Goal: Task Accomplishment & Management: Manage account settings

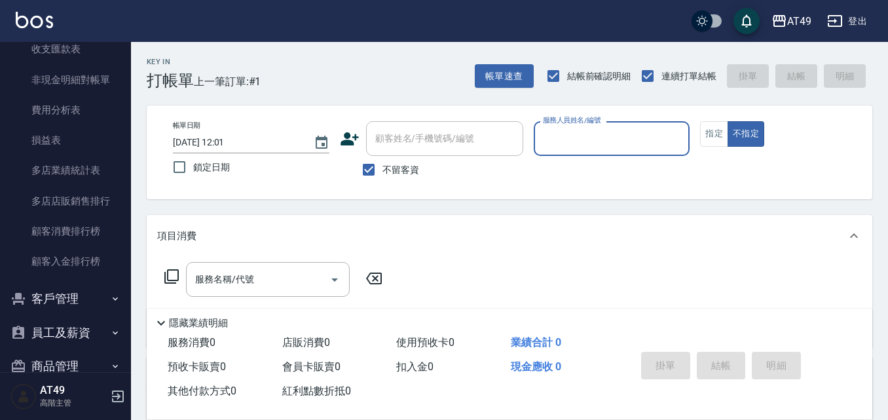
scroll to position [1572, 0]
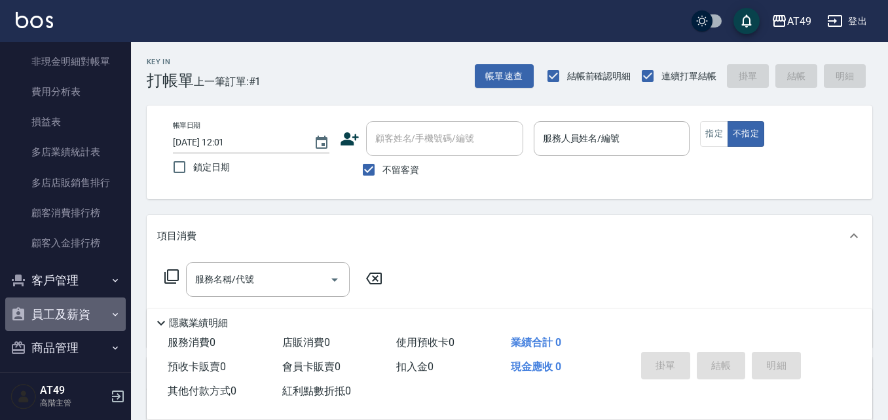
click at [84, 313] on button "員工及薪資" at bounding box center [65, 314] width 121 height 34
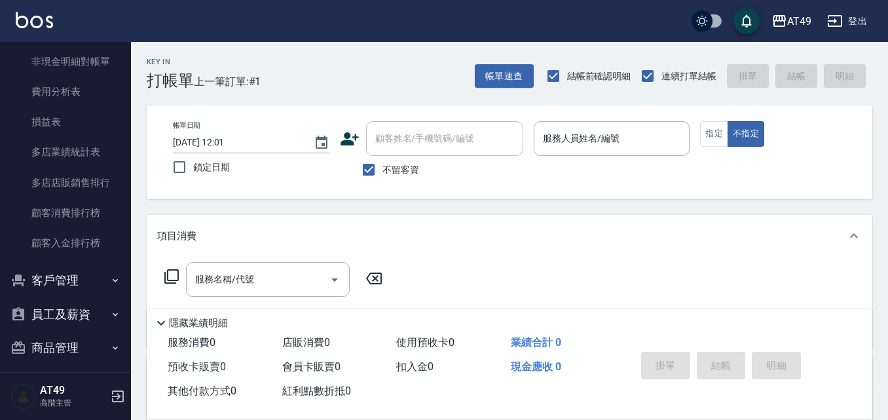
scroll to position [1638, 0]
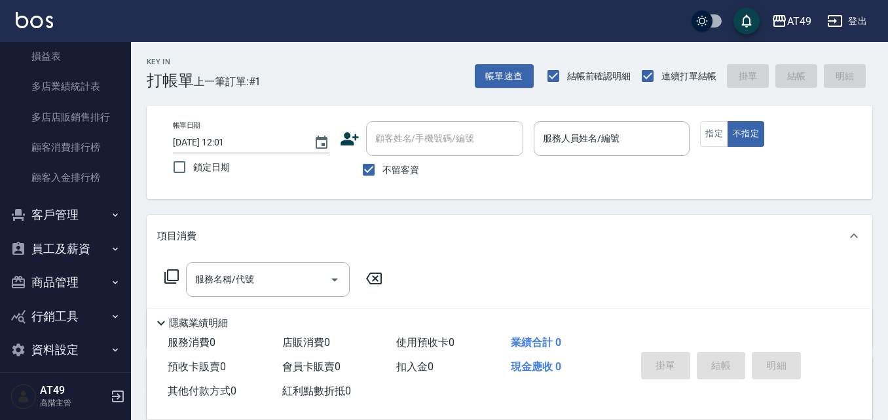
click at [68, 244] on button "員工及薪資" at bounding box center [65, 249] width 121 height 34
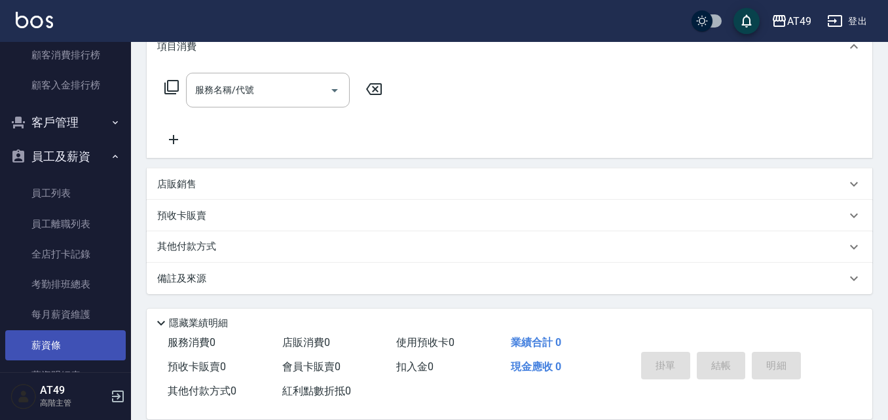
scroll to position [1704, 0]
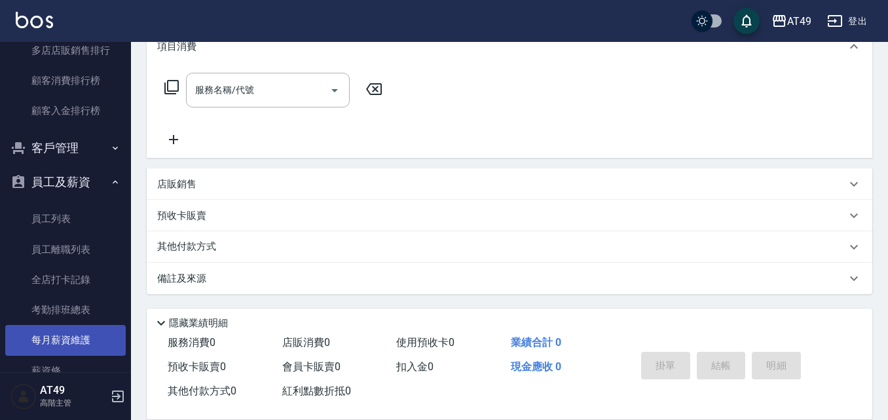
click at [56, 337] on link "每月薪資維護" at bounding box center [65, 340] width 121 height 30
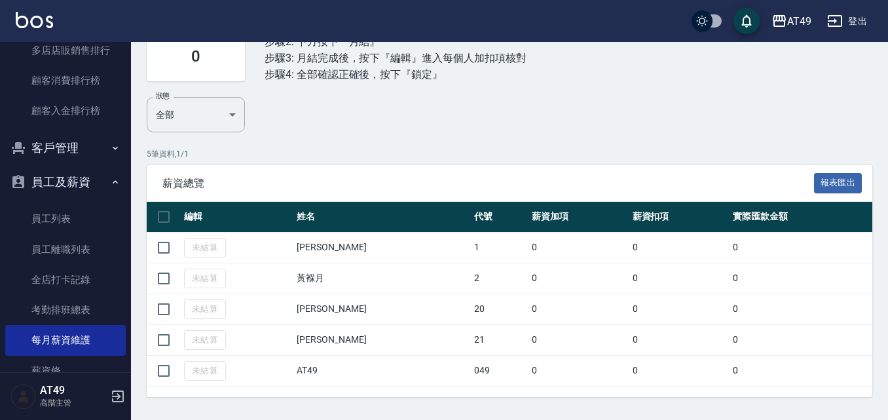
scroll to position [124, 0]
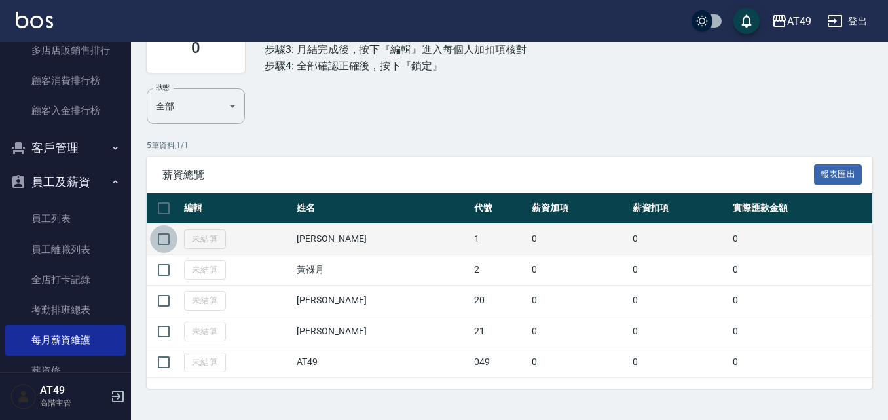
click at [166, 238] on input "checkbox" at bounding box center [164, 239] width 28 height 28
checkbox input "true"
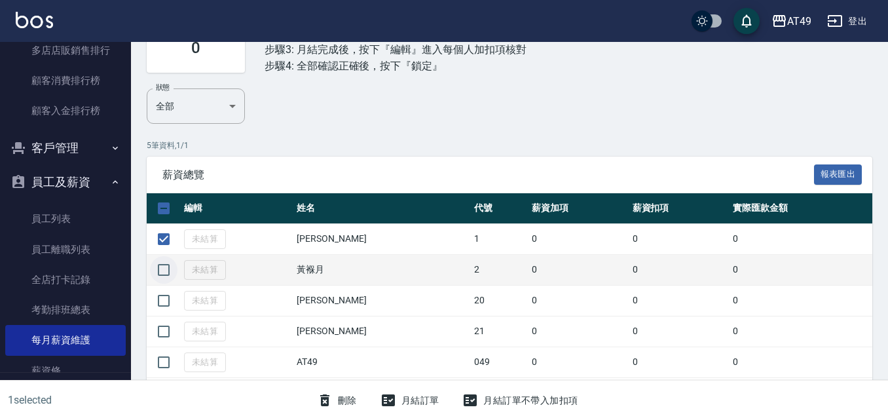
click at [170, 267] on input "checkbox" at bounding box center [164, 270] width 28 height 28
checkbox input "true"
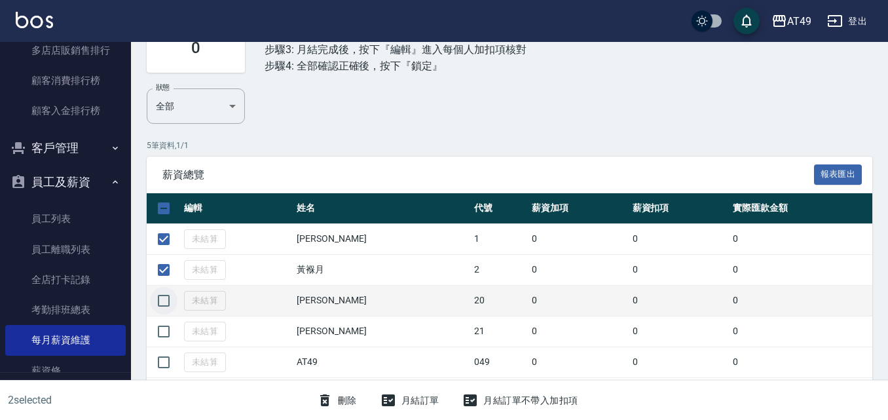
click at [166, 305] on input "checkbox" at bounding box center [164, 301] width 28 height 28
checkbox input "true"
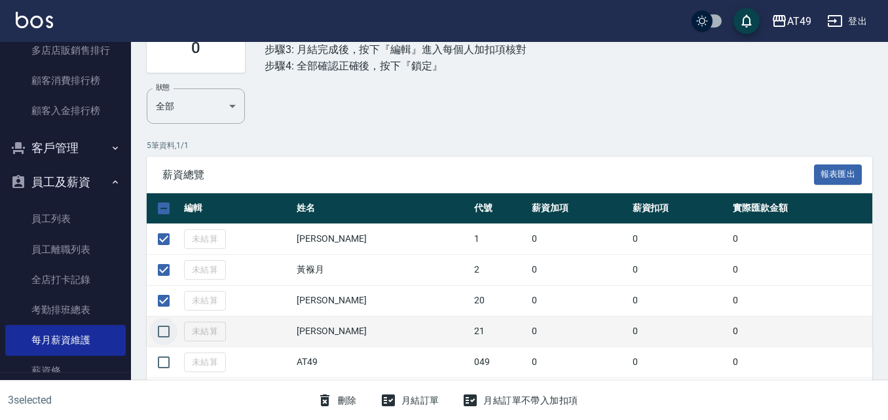
click at [163, 333] on input "checkbox" at bounding box center [164, 332] width 28 height 28
checkbox input "true"
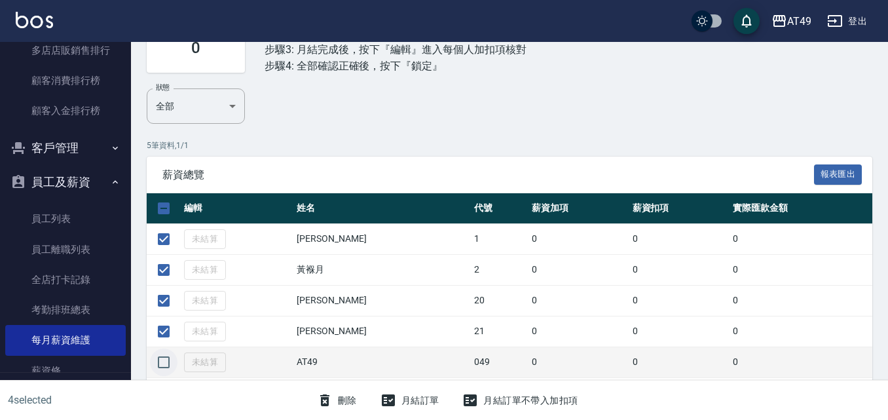
click at [164, 363] on input "checkbox" at bounding box center [164, 362] width 28 height 28
checkbox input "true"
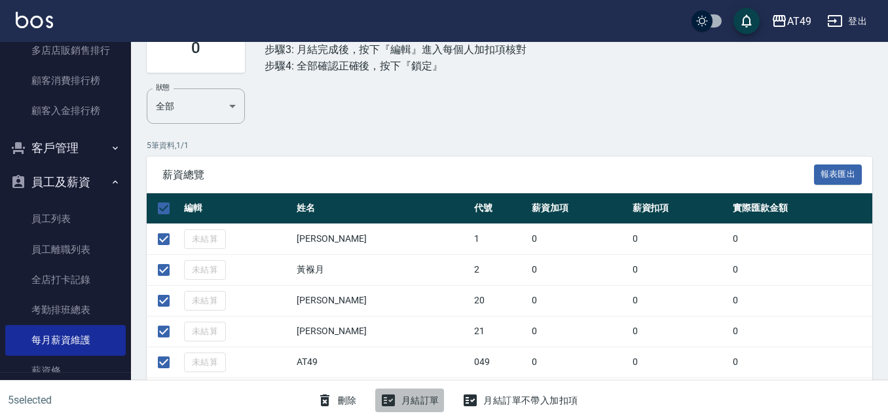
click at [388, 402] on icon "button" at bounding box center [388, 400] width 13 height 12
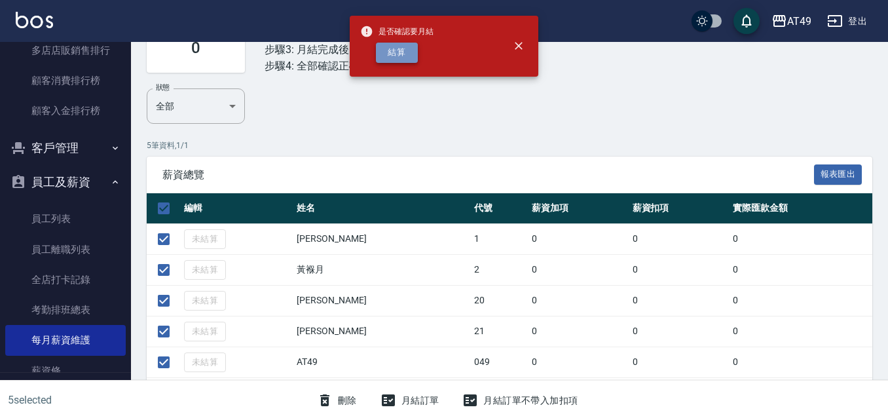
click at [405, 58] on button "結算" at bounding box center [397, 53] width 42 height 20
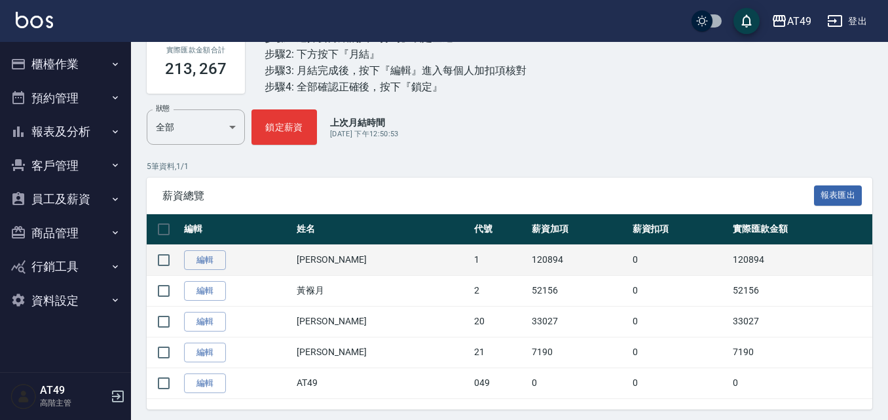
scroll to position [124, 0]
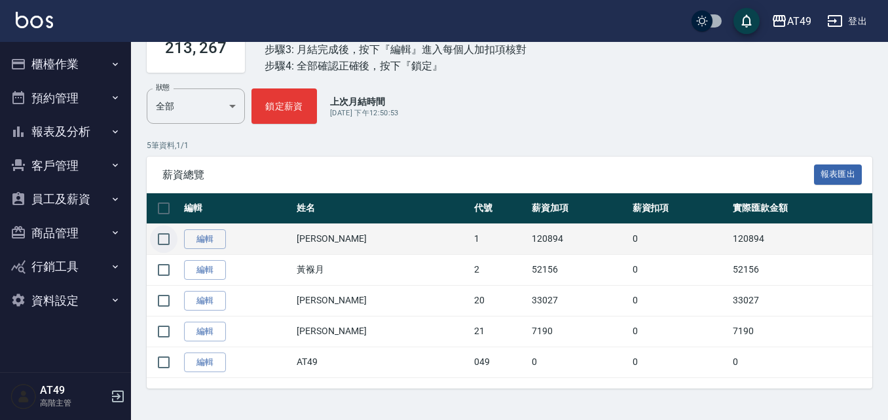
click at [167, 242] on input "checkbox" at bounding box center [164, 239] width 28 height 28
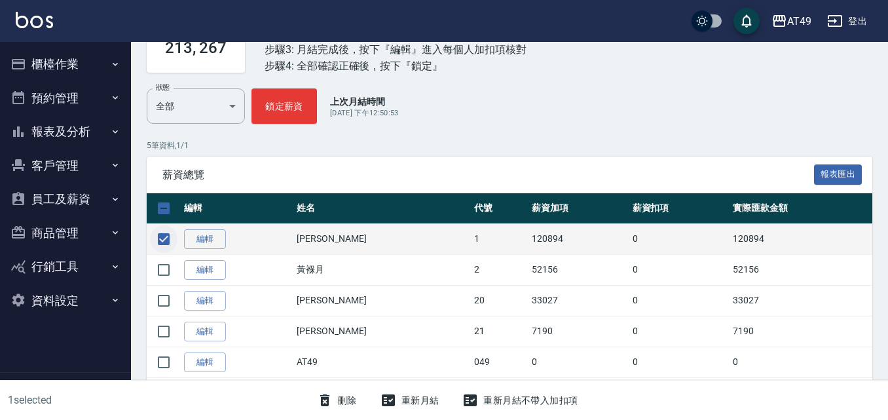
click at [167, 238] on input "checkbox" at bounding box center [164, 239] width 28 height 28
checkbox input "false"
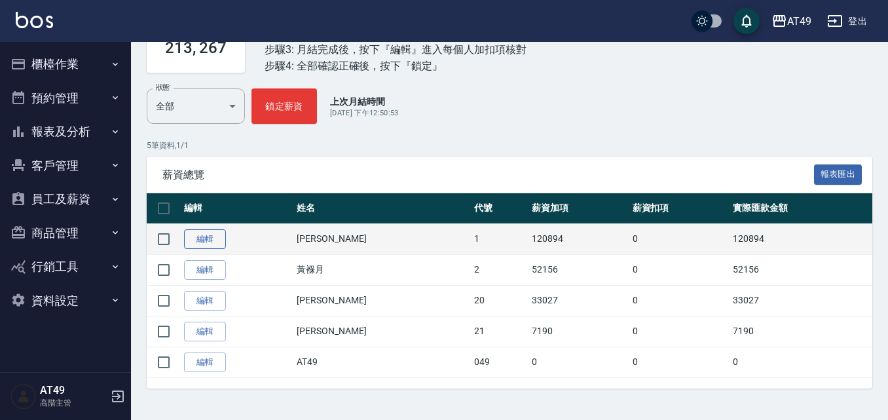
click at [202, 244] on link "編輯" at bounding box center [205, 239] width 42 height 20
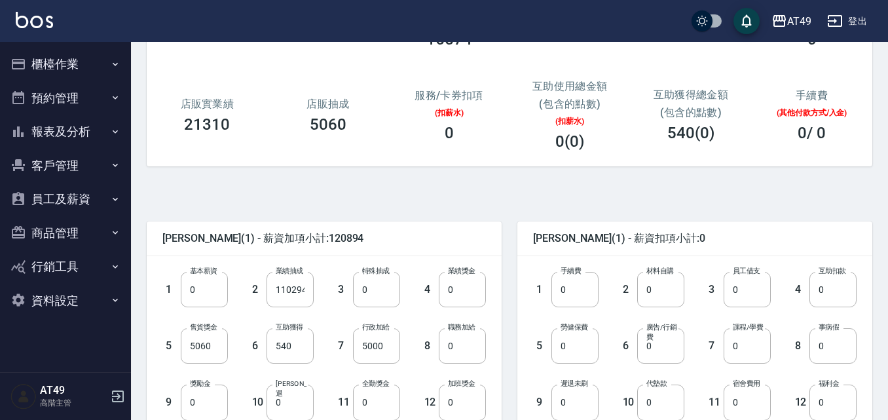
scroll to position [197, 0]
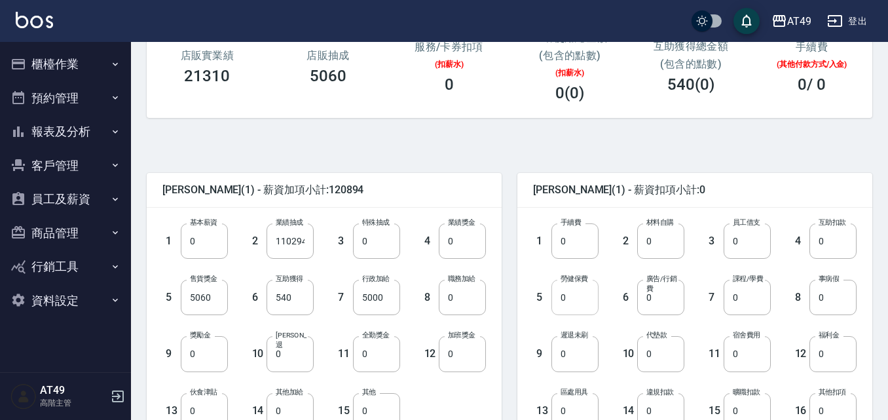
click at [571, 299] on input "0" at bounding box center [575, 297] width 47 height 35
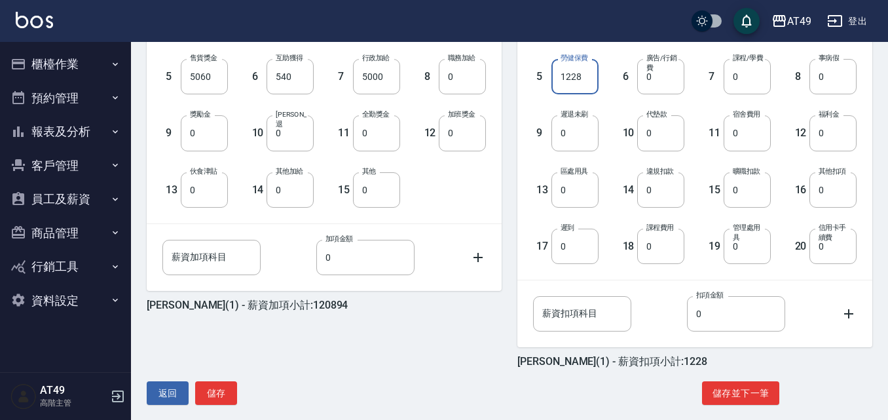
scroll to position [431, 0]
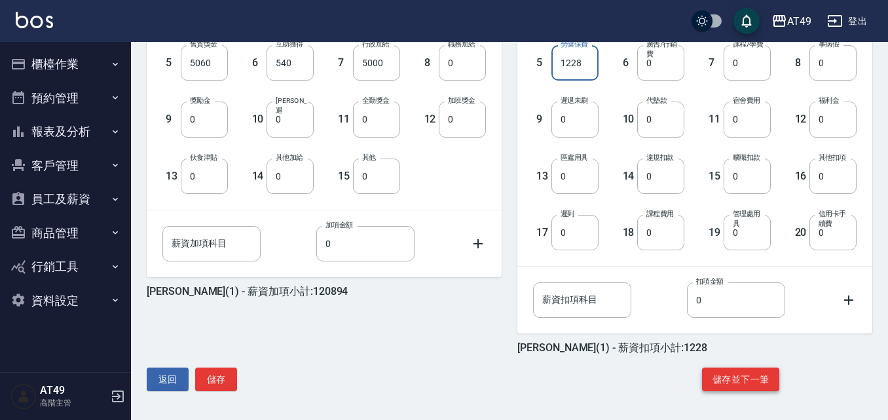
type input "1228"
click at [720, 383] on button "儲存並下一筆" at bounding box center [740, 379] width 77 height 24
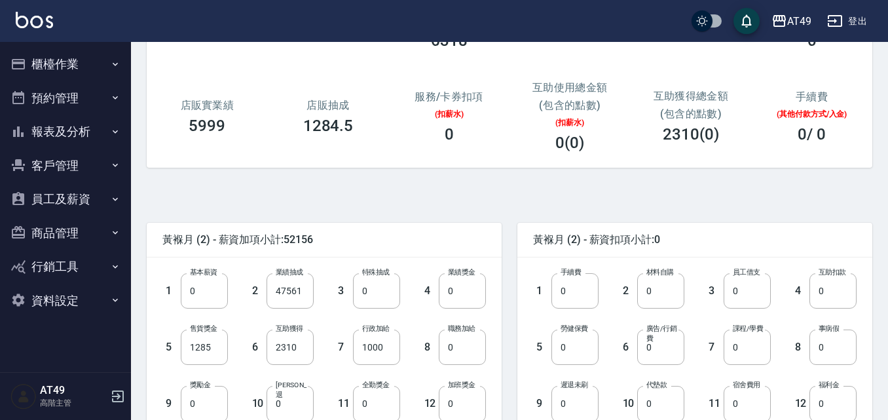
scroll to position [197, 0]
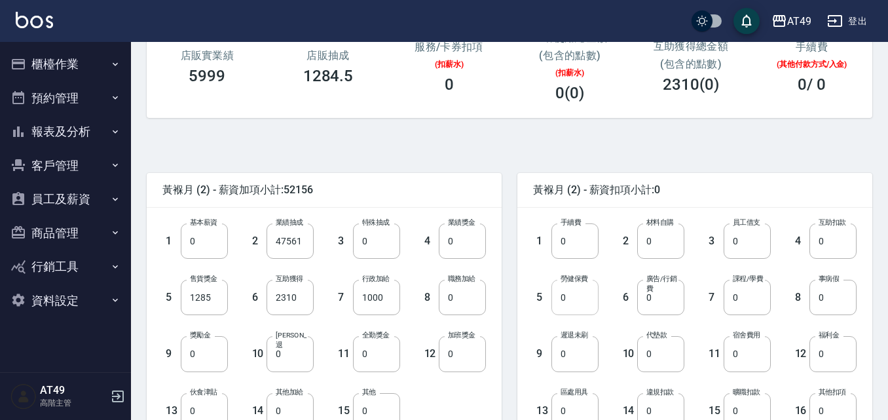
click at [576, 299] on input "0" at bounding box center [575, 297] width 47 height 35
type input "2638"
click at [369, 355] on input "0" at bounding box center [376, 353] width 47 height 35
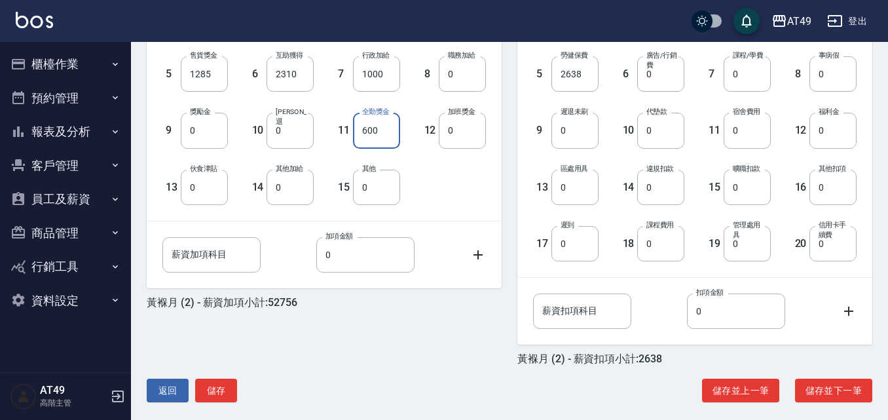
scroll to position [431, 0]
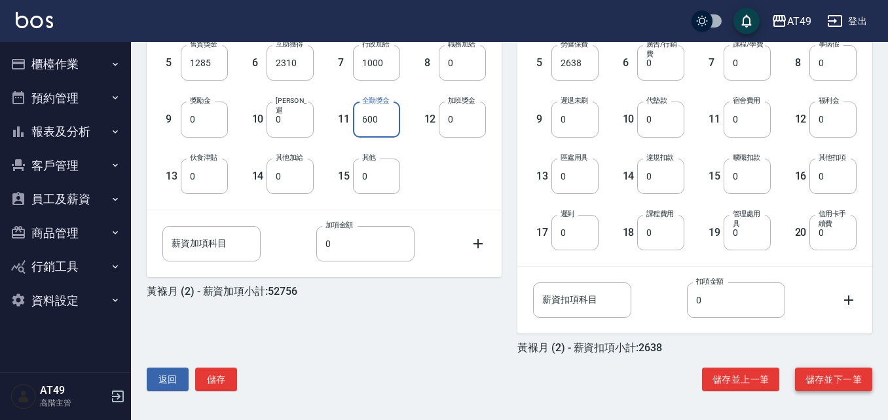
type input "600"
click at [810, 374] on button "儲存並下一筆" at bounding box center [833, 379] width 77 height 24
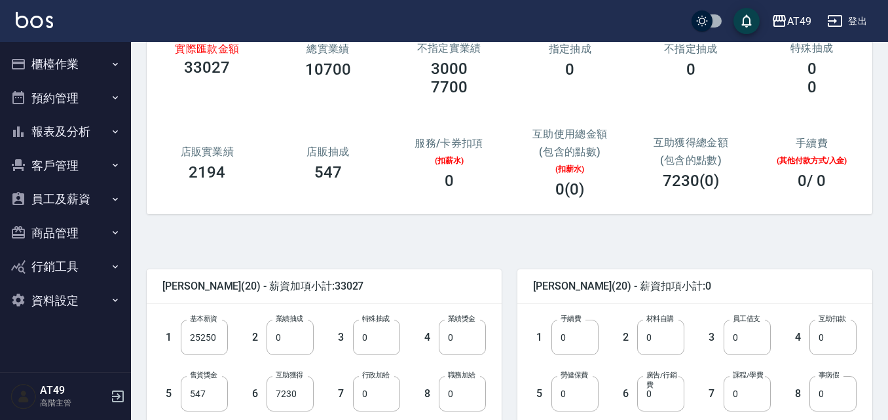
scroll to position [197, 0]
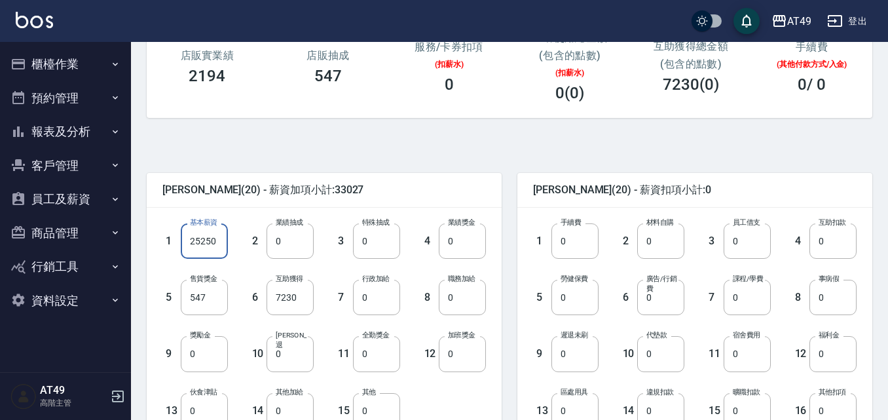
click at [211, 242] on input "25250" at bounding box center [204, 240] width 47 height 35
click at [196, 241] on input "25250" at bounding box center [204, 240] width 47 height 35
type input "29400"
click at [295, 297] on input "7230" at bounding box center [290, 297] width 47 height 35
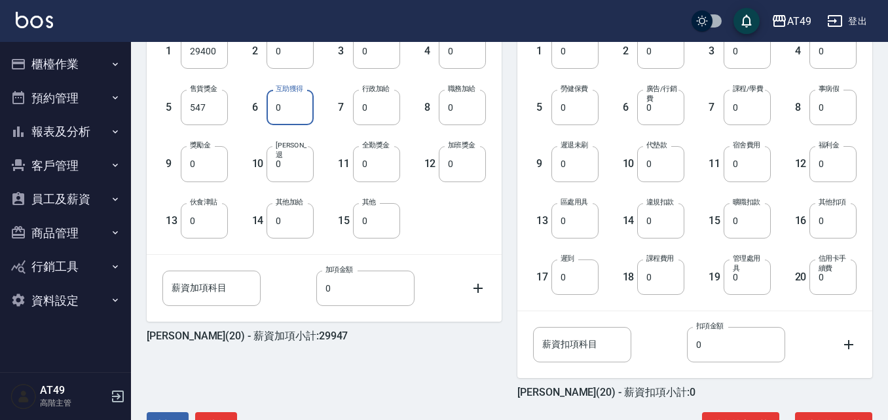
scroll to position [393, 0]
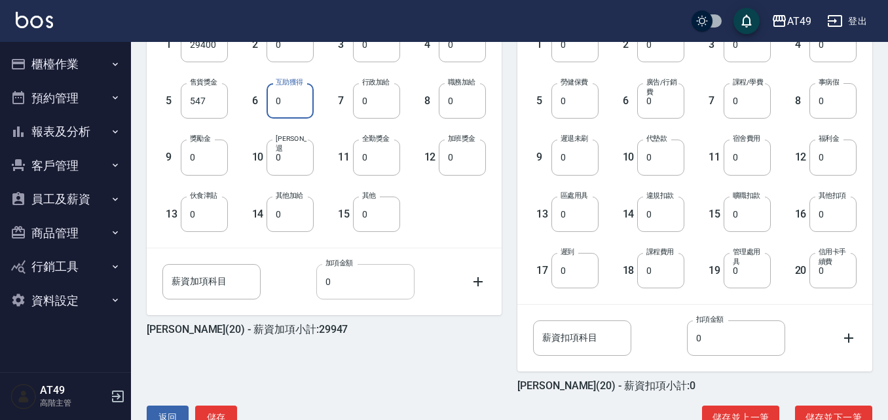
type input "0"
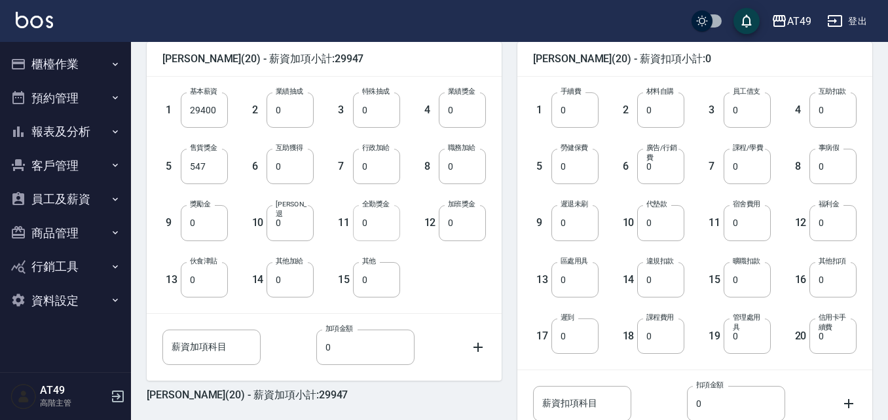
click at [379, 229] on input "0" at bounding box center [376, 222] width 47 height 35
type input "600"
click at [578, 169] on input "0" at bounding box center [575, 166] width 47 height 35
click at [577, 168] on input "58" at bounding box center [575, 166] width 47 height 35
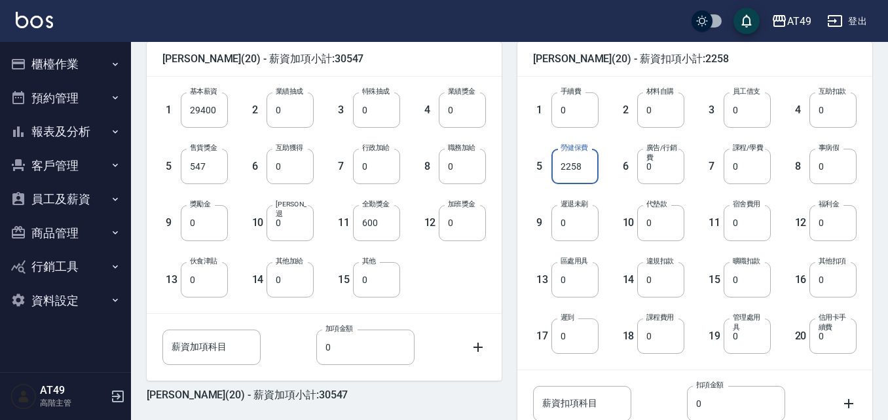
click at [565, 164] on input "2258" at bounding box center [575, 166] width 47 height 35
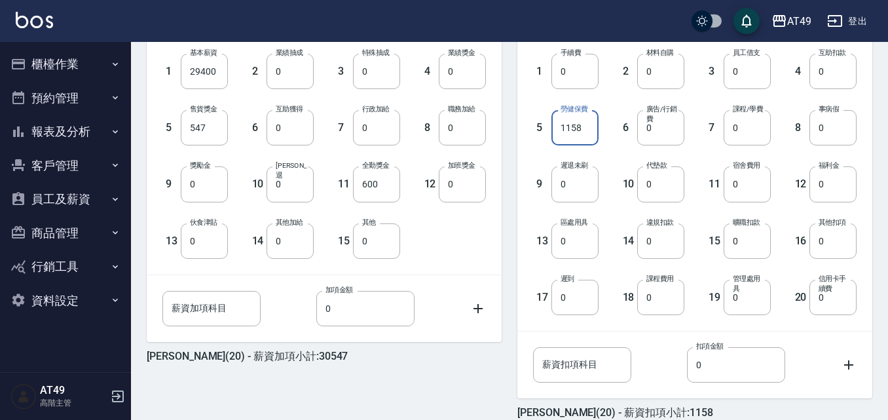
scroll to position [431, 0]
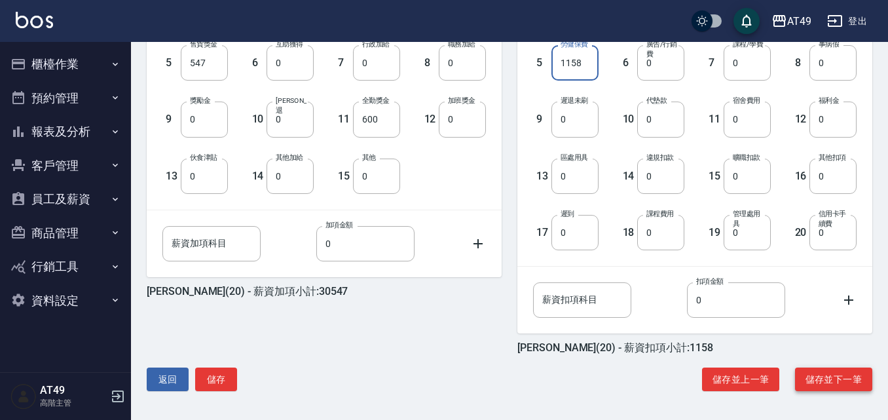
type input "1158"
click at [825, 374] on button "儲存並下一筆" at bounding box center [833, 379] width 77 height 24
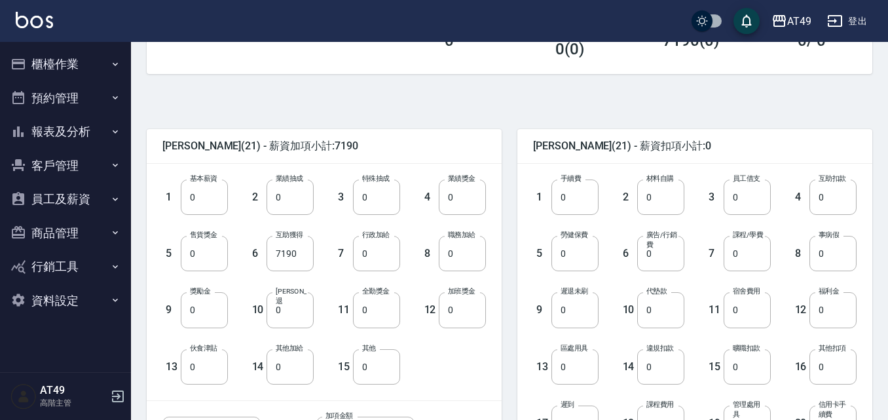
scroll to position [131, 0]
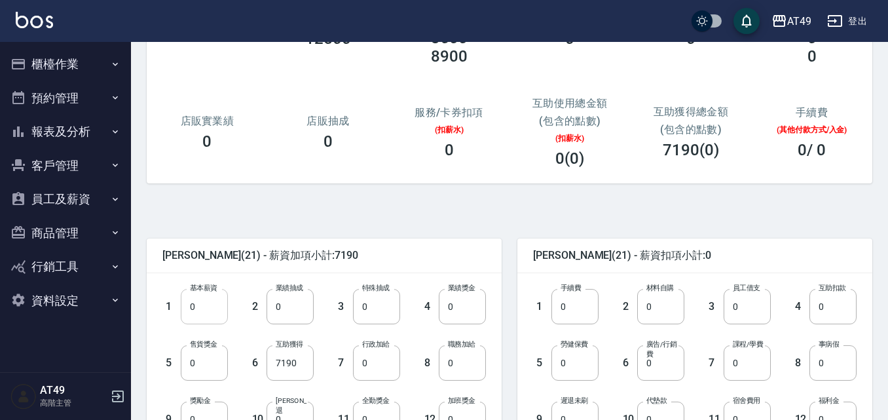
click at [202, 308] on input "0" at bounding box center [204, 306] width 47 height 35
type input "29400"
click at [287, 363] on input "7190" at bounding box center [290, 362] width 47 height 35
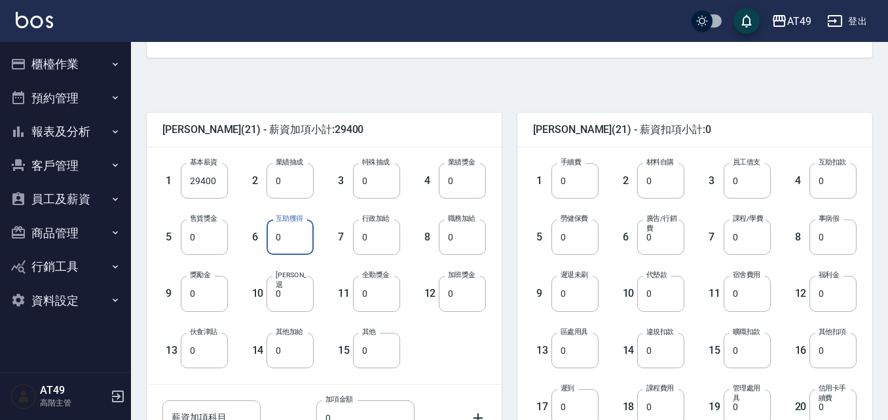
scroll to position [262, 0]
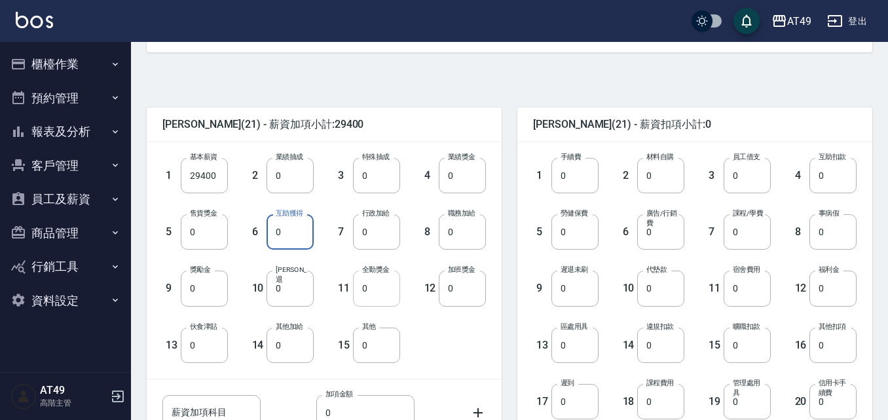
type input "0"
click at [371, 282] on input "0" at bounding box center [376, 288] width 47 height 35
type input "600"
click at [575, 233] on input "0" at bounding box center [575, 231] width 47 height 35
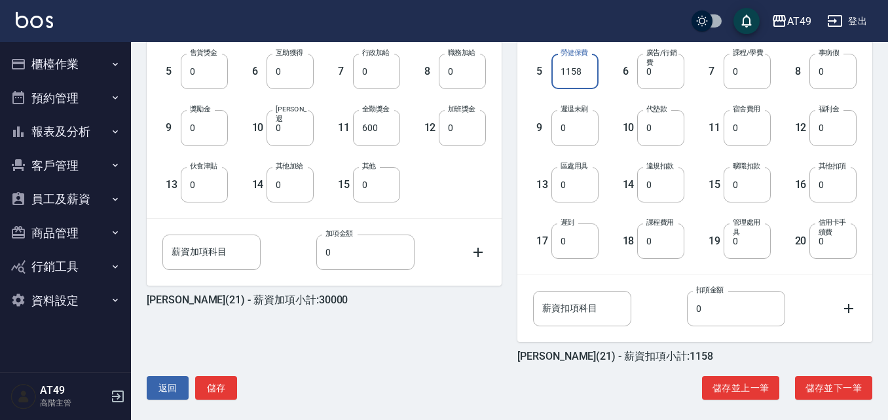
scroll to position [431, 0]
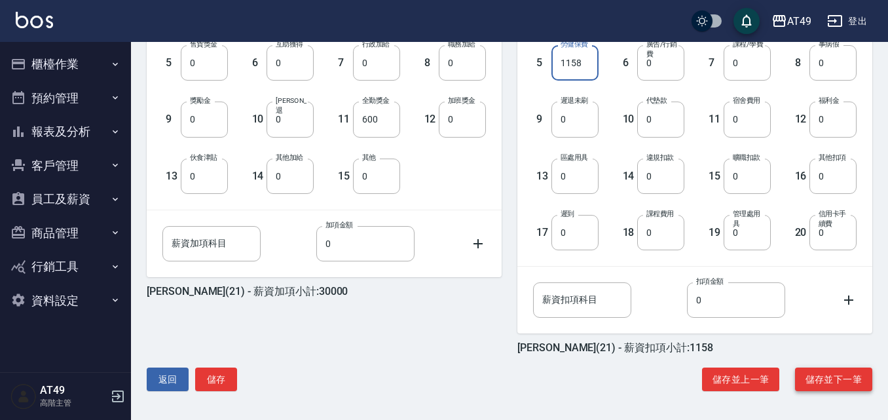
type input "1158"
click at [829, 380] on button "儲存並下一筆" at bounding box center [833, 379] width 77 height 24
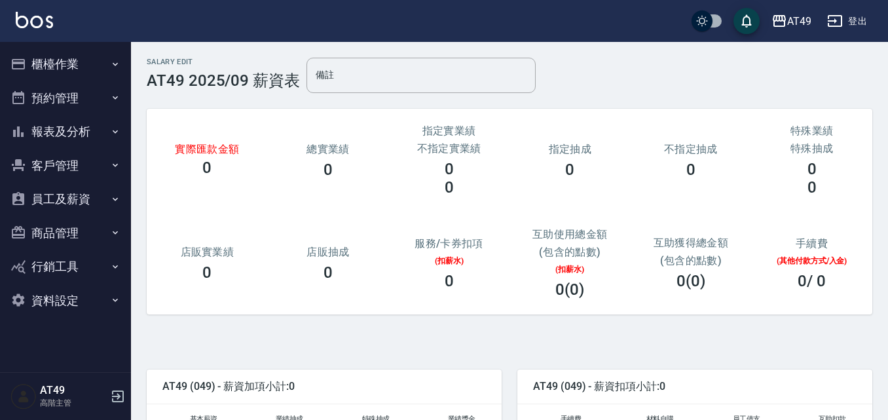
click at [94, 202] on button "員工及薪資" at bounding box center [65, 199] width 121 height 34
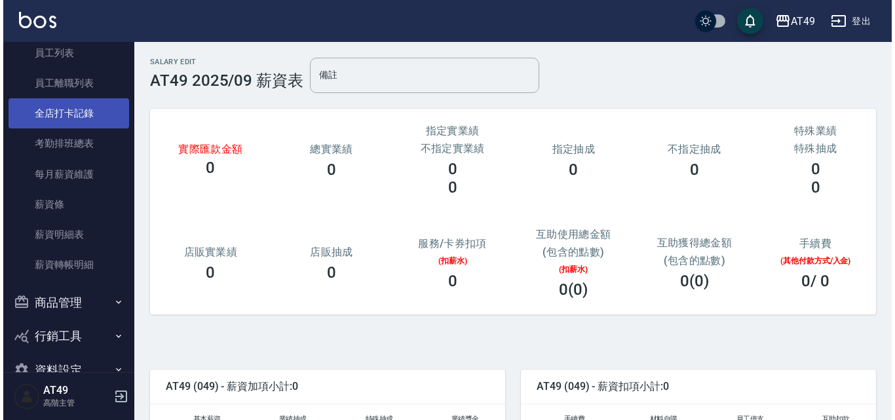
scroll to position [197, 0]
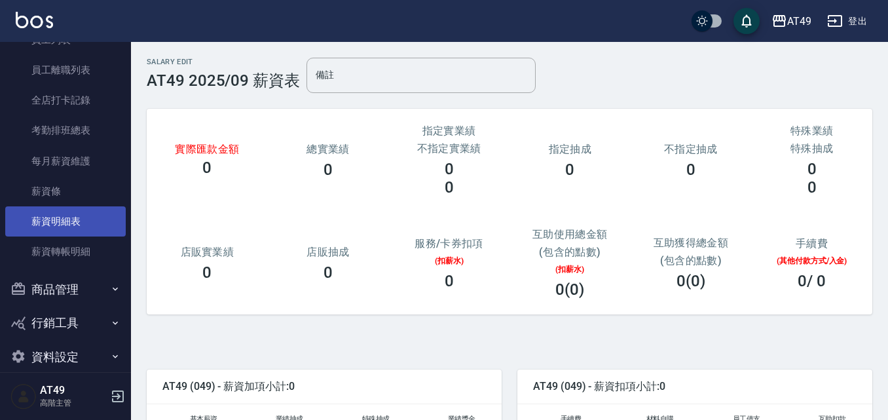
click at [75, 219] on link "薪資明細表" at bounding box center [65, 221] width 121 height 30
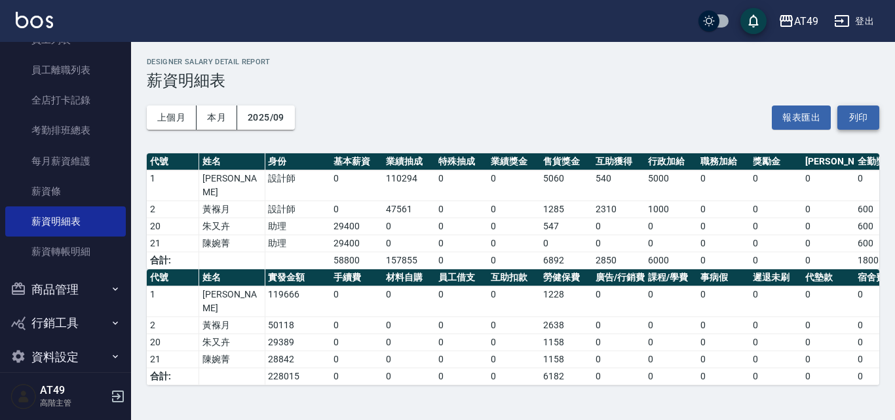
click at [862, 116] on button "列印" at bounding box center [858, 117] width 42 height 24
click at [869, 117] on button "列印" at bounding box center [858, 117] width 42 height 24
click at [854, 115] on button "列印" at bounding box center [858, 117] width 42 height 24
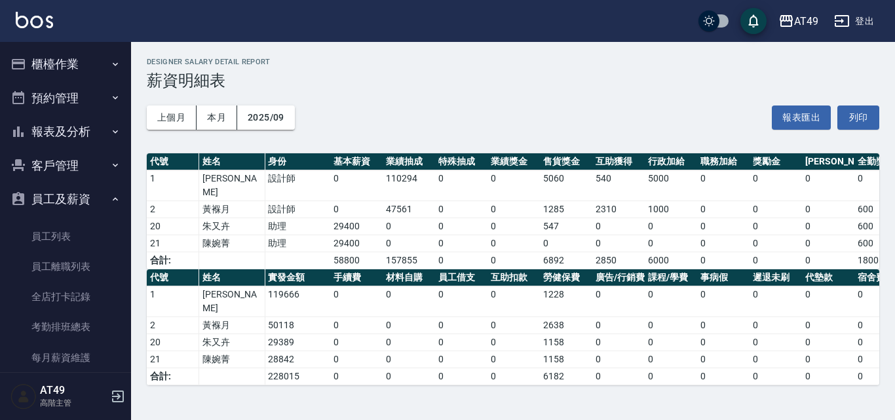
click at [56, 62] on button "櫃檯作業" at bounding box center [65, 64] width 121 height 34
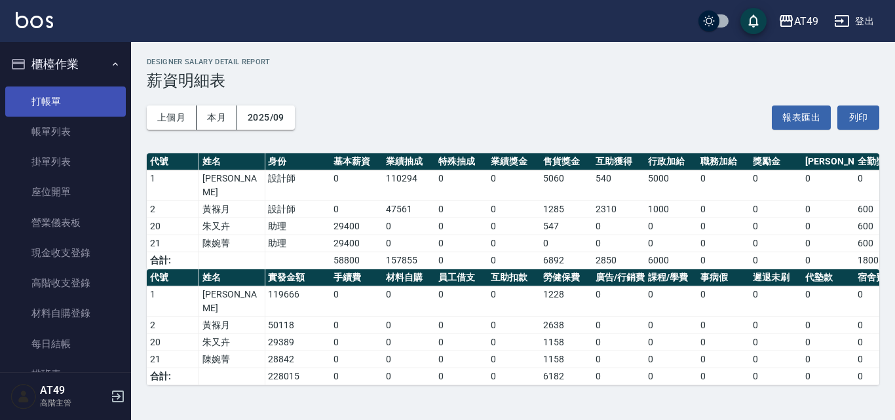
click at [64, 102] on link "打帳單" at bounding box center [65, 101] width 121 height 30
